Goal: Navigation & Orientation: Find specific page/section

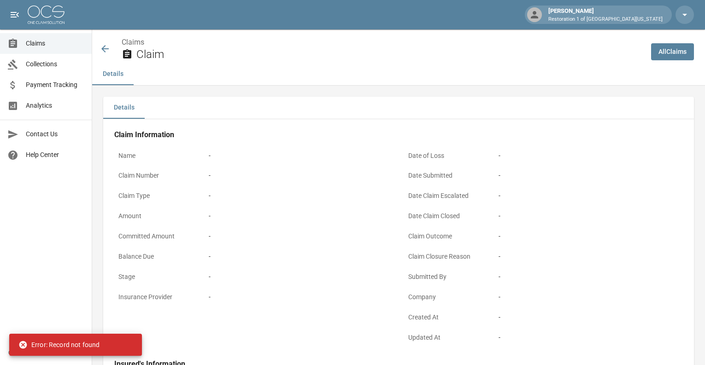
click at [52, 48] on link "Claims" at bounding box center [46, 43] width 92 height 21
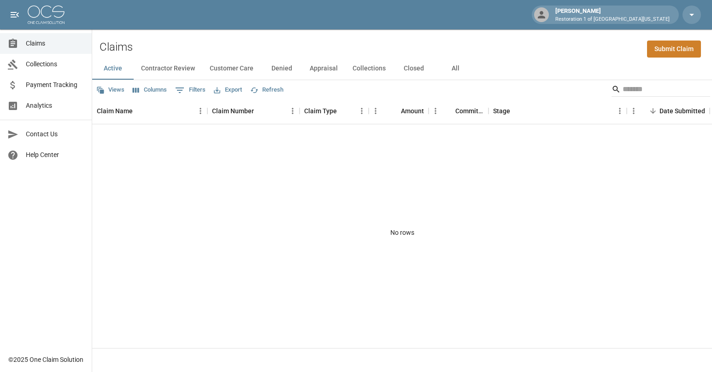
click at [634, 13] on div "[PERSON_NAME] Restoration 1 of [GEOGRAPHIC_DATA][US_STATE]" at bounding box center [612, 14] width 122 height 17
click at [690, 13] on icon "button" at bounding box center [691, 14] width 11 height 11
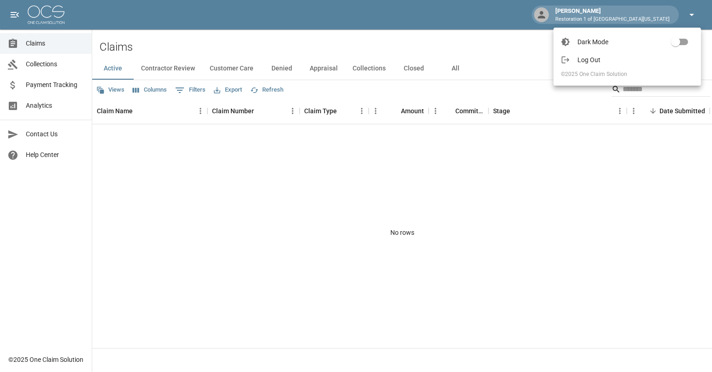
click at [690, 13] on div at bounding box center [356, 186] width 712 height 372
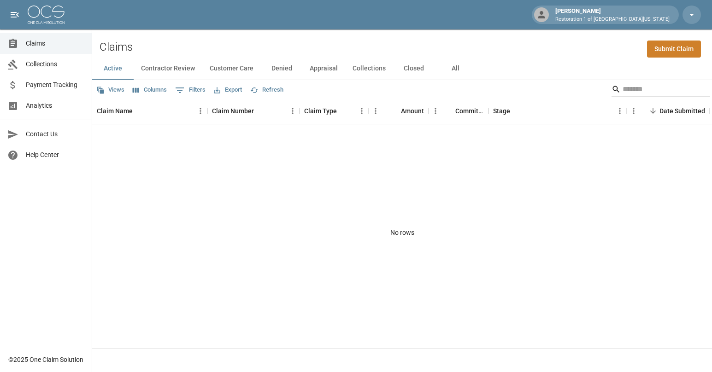
click at [149, 68] on button "Contractor Review" at bounding box center [168, 69] width 69 height 22
click at [226, 72] on button "Customer Care" at bounding box center [231, 69] width 58 height 22
click at [48, 62] on span "Collections" at bounding box center [55, 64] width 58 height 10
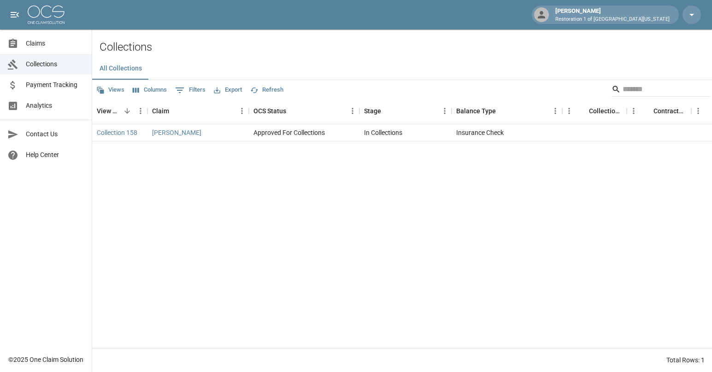
click at [50, 89] on span "Payment Tracking" at bounding box center [55, 85] width 58 height 10
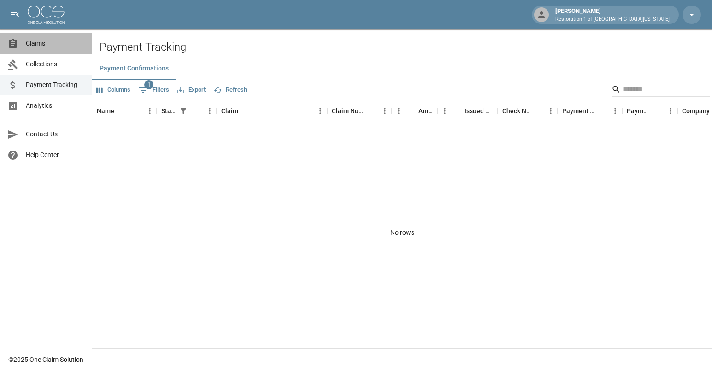
click at [53, 47] on span "Claims" at bounding box center [55, 44] width 58 height 10
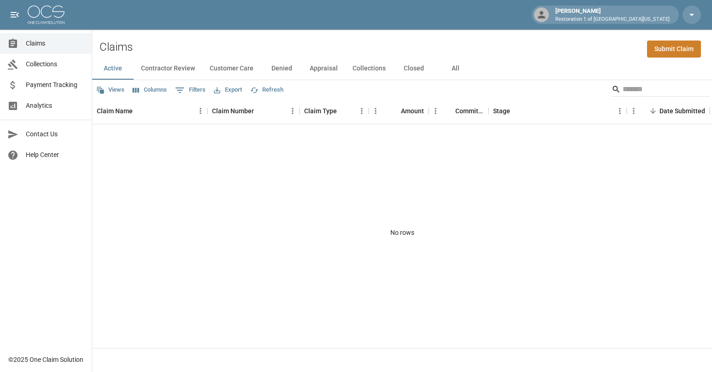
click at [173, 66] on button "Contractor Review" at bounding box center [168, 69] width 69 height 22
click at [229, 70] on button "Customer Care" at bounding box center [231, 69] width 58 height 22
click at [295, 68] on button "Denied" at bounding box center [281, 69] width 41 height 22
click at [320, 66] on button "Appraisal" at bounding box center [323, 69] width 43 height 22
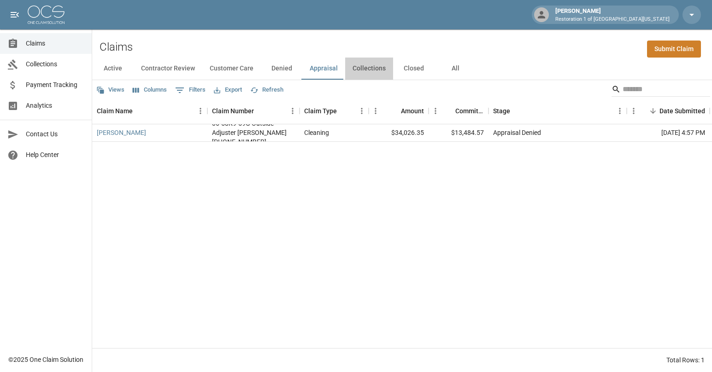
click at [382, 67] on button "Collections" at bounding box center [369, 69] width 48 height 22
click at [410, 73] on button "Closed" at bounding box center [413, 69] width 41 height 22
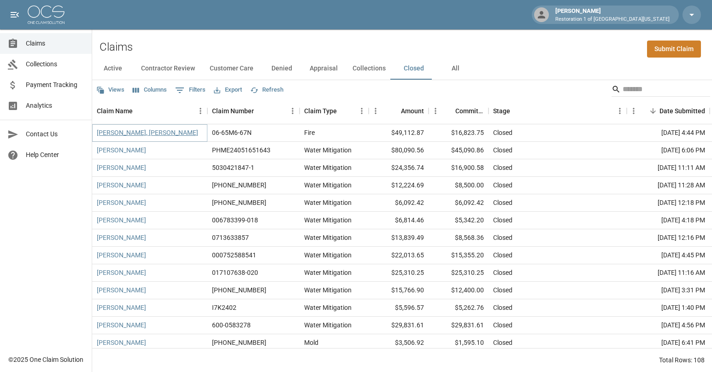
click at [136, 131] on link "[PERSON_NAME], [PERSON_NAME]" at bounding box center [147, 132] width 101 height 9
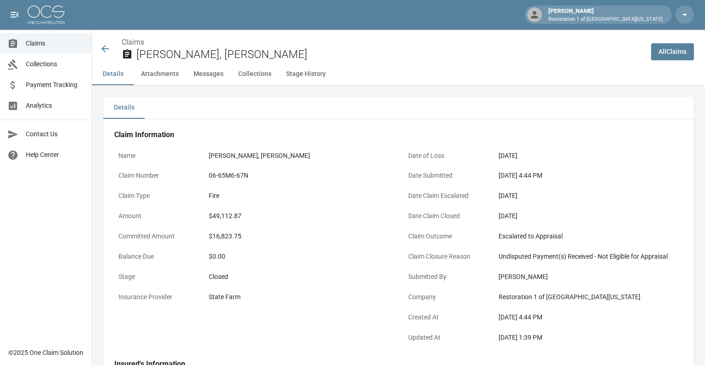
click at [48, 42] on span "Claims" at bounding box center [55, 44] width 58 height 10
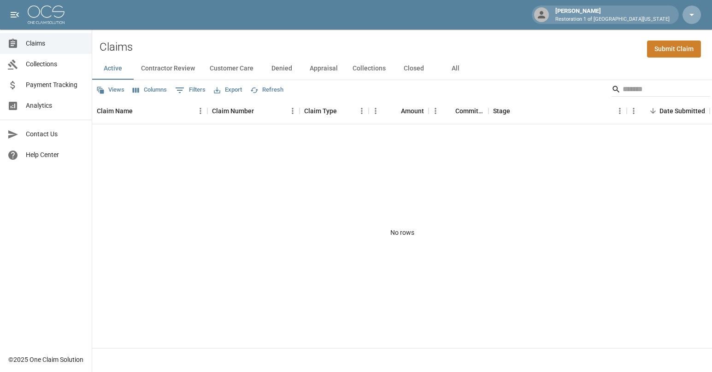
click at [688, 12] on icon "button" at bounding box center [691, 14] width 11 height 11
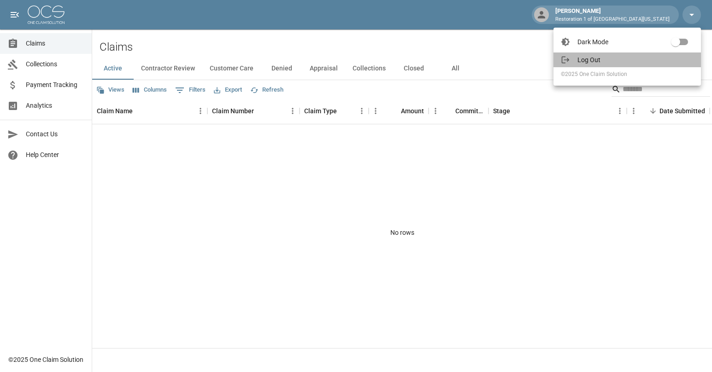
click at [639, 58] on span "Log Out" at bounding box center [635, 59] width 116 height 9
